Goal: Information Seeking & Learning: Learn about a topic

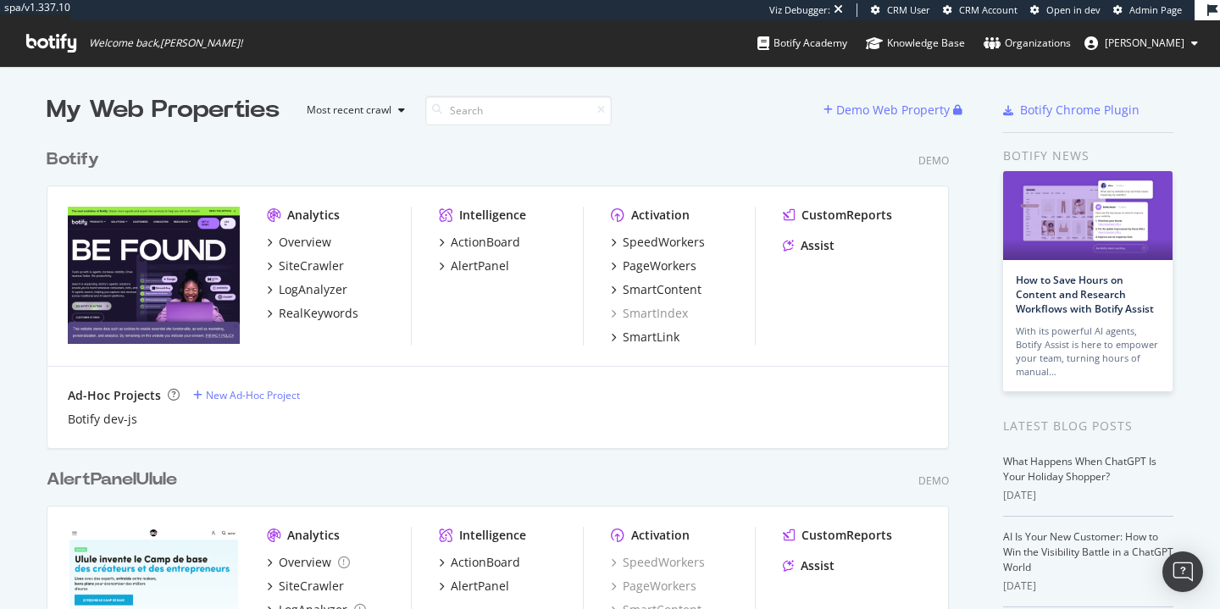
scroll to position [596, 1194]
click at [659, 261] on div "PageWorkers" at bounding box center [660, 266] width 74 height 17
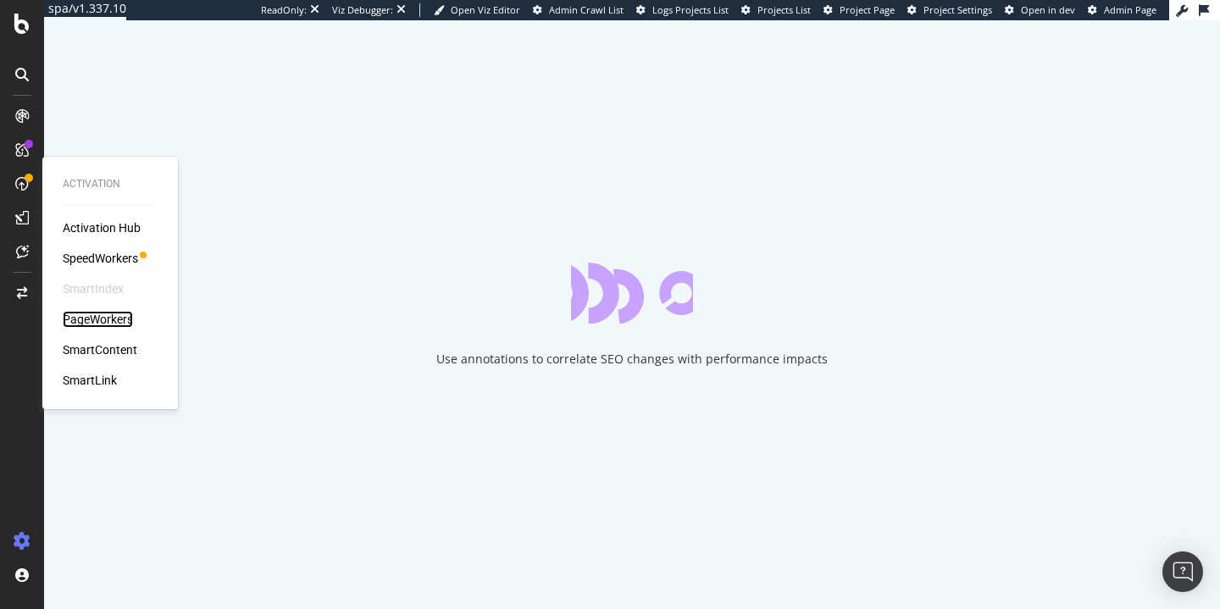
click at [116, 313] on div "PageWorkers" at bounding box center [98, 319] width 70 height 17
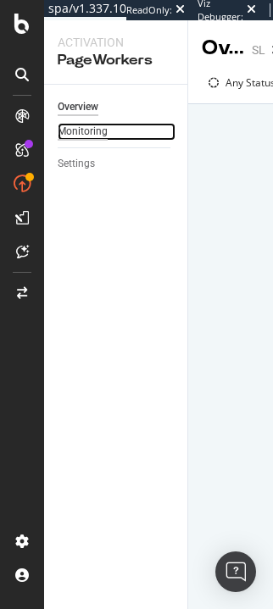
click at [98, 131] on div "Monitoring" at bounding box center [83, 132] width 50 height 18
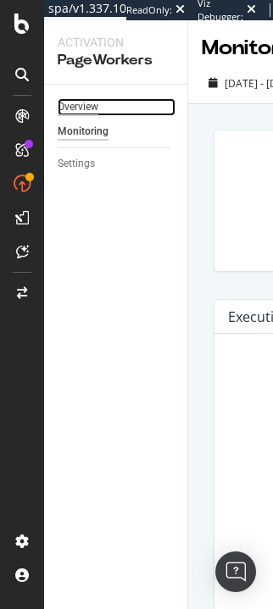
click at [81, 102] on div "Overview" at bounding box center [78, 107] width 41 height 18
